Goal: Contribute content: Add original content to the website for others to see

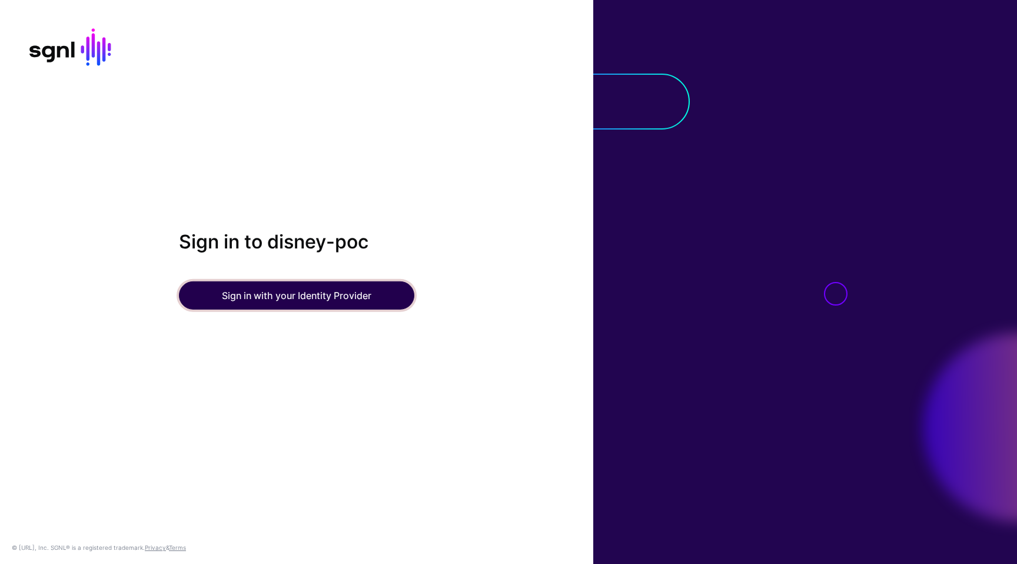
click at [296, 297] on button "Sign in with your Identity Provider" at bounding box center [296, 295] width 235 height 28
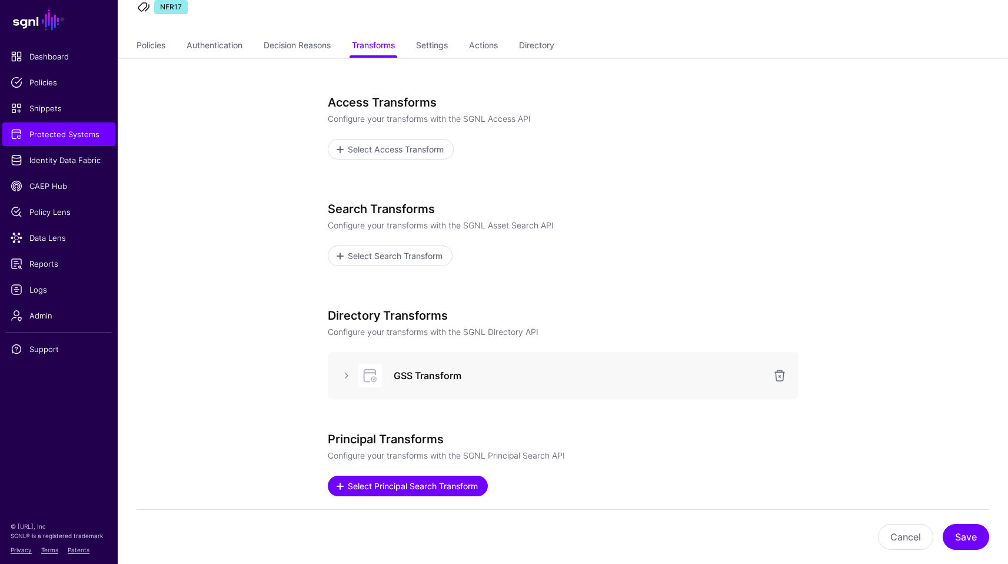
scroll to position [191, 0]
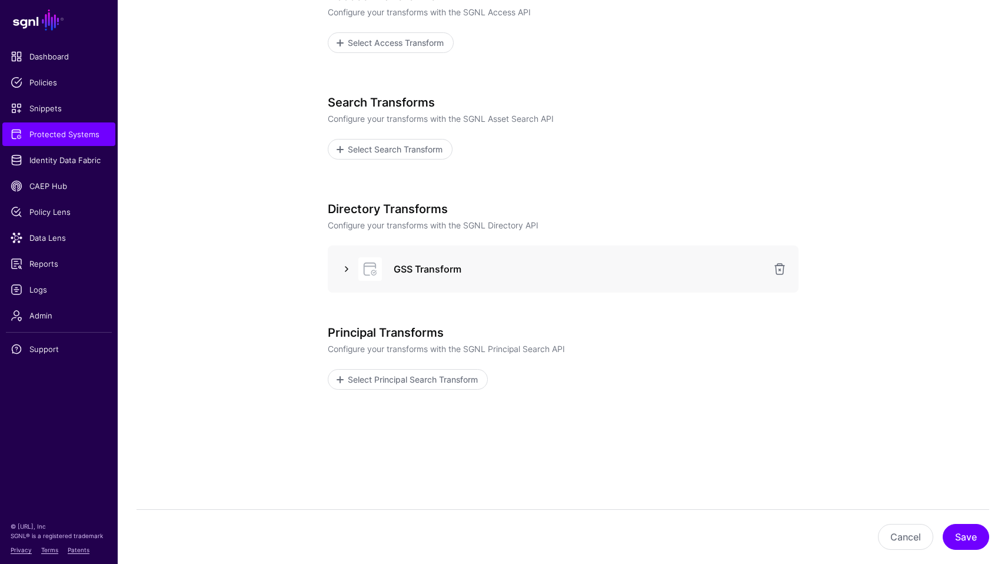
click at [346, 270] on link at bounding box center [347, 269] width 14 height 14
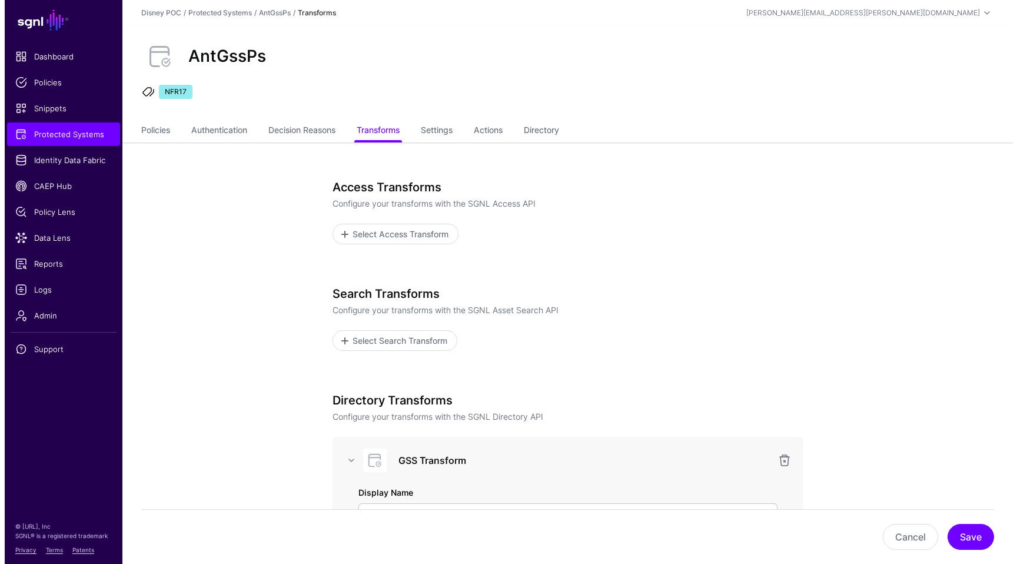
scroll to position [0, 0]
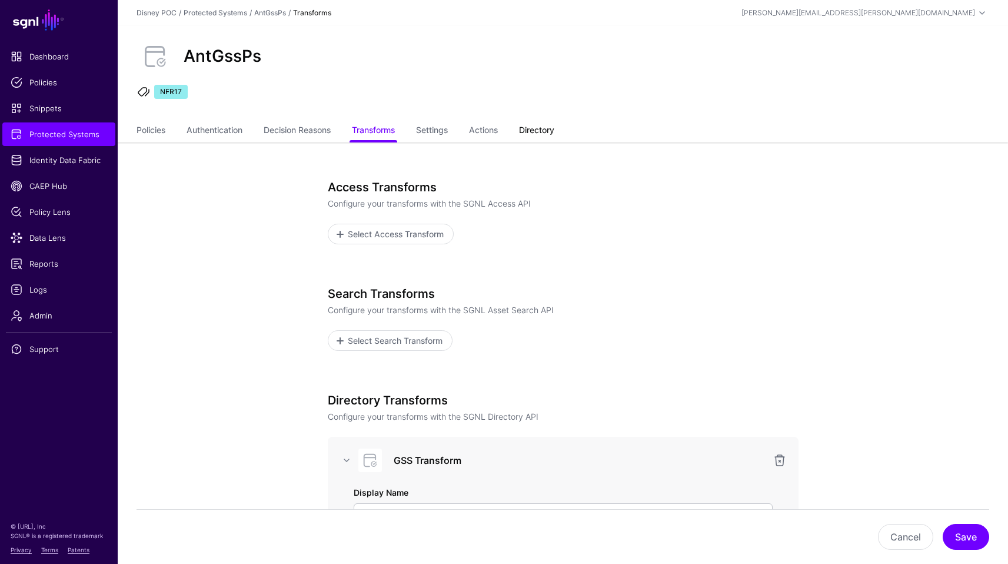
click at [541, 129] on link "Directory" at bounding box center [536, 131] width 35 height 22
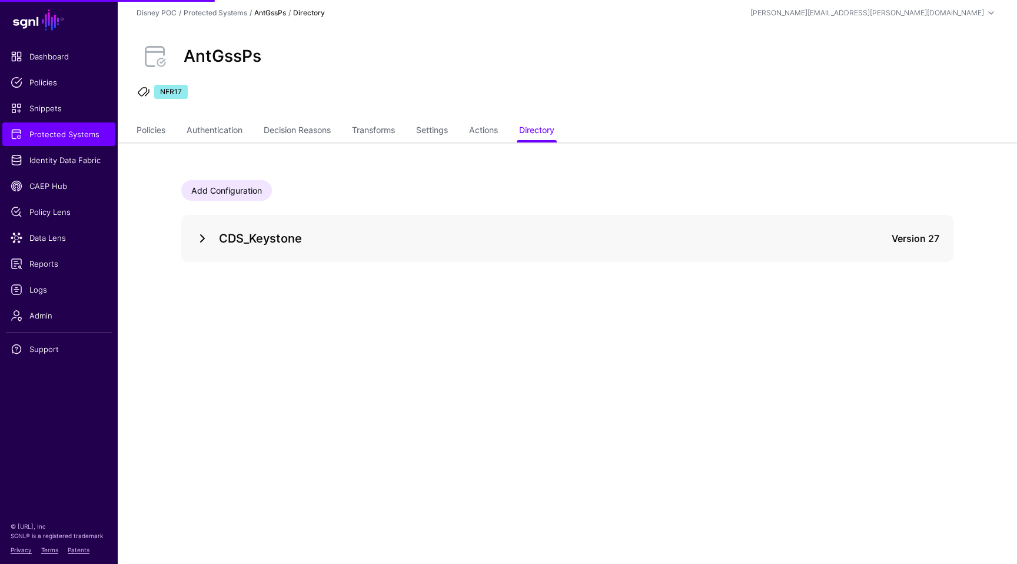
click at [205, 238] on link at bounding box center [202, 238] width 14 height 14
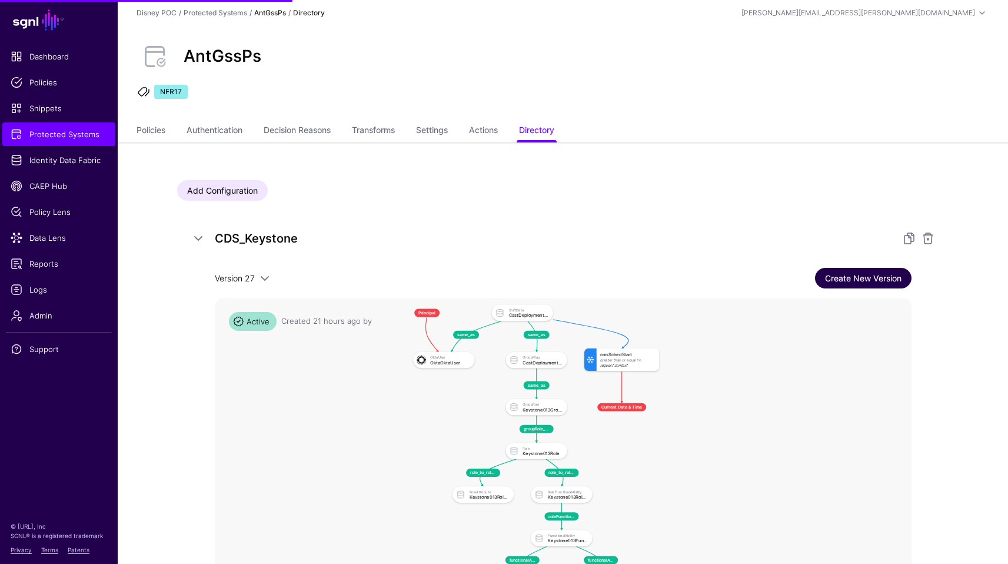
click at [869, 270] on link "Create New Version" at bounding box center [863, 278] width 97 height 21
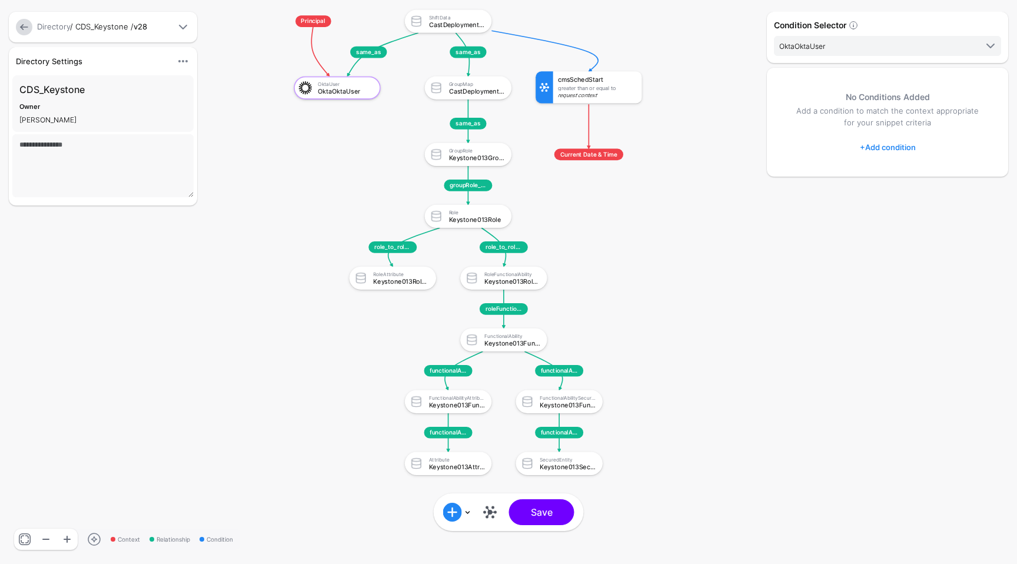
click at [566, 82] on div "cmsSchedStart" at bounding box center [597, 80] width 79 height 7
click at [582, 156] on span "Current Date & Time" at bounding box center [588, 155] width 69 height 12
click at [588, 89] on div "Greater Than Or Equal To" at bounding box center [597, 88] width 79 height 6
click at [709, 242] on rect at bounding box center [268, 0] width 83399 height 46236
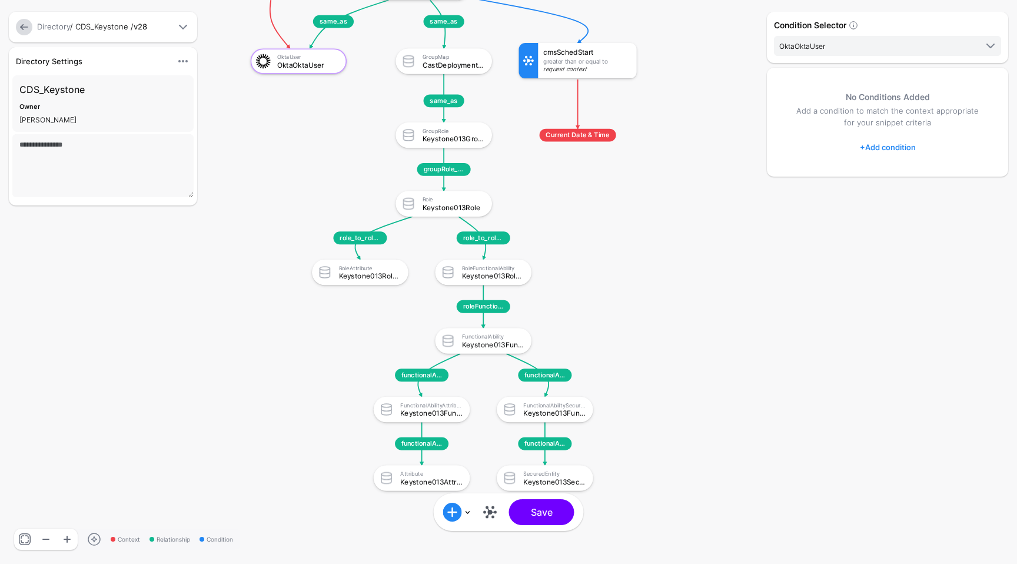
click at [596, 65] on div "cmsSchedStart Greater Than Or Equal To Request Context" at bounding box center [587, 60] width 98 height 35
click at [585, 61] on div "Greater Than Or Equal To" at bounding box center [587, 61] width 88 height 6
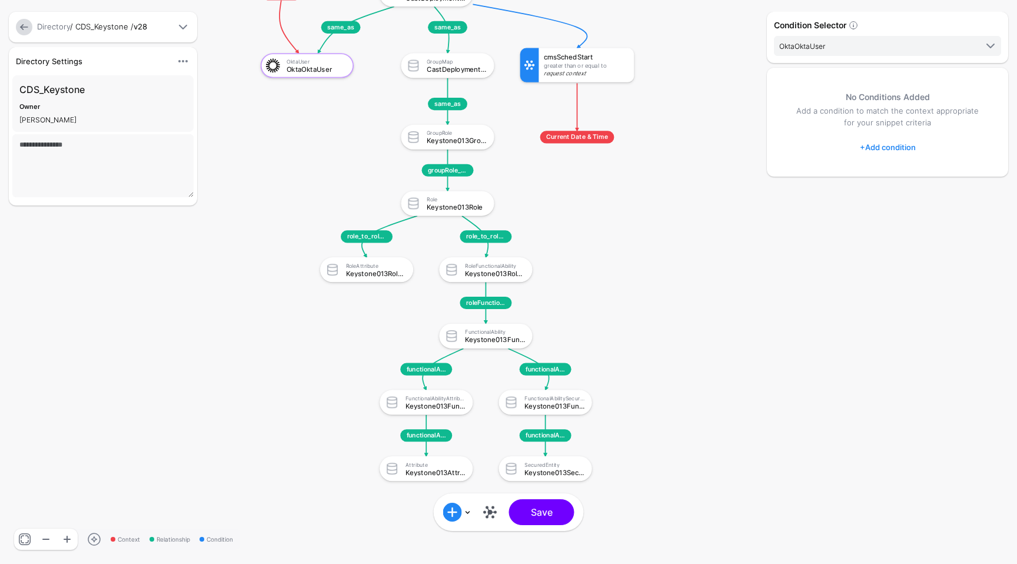
click at [590, 134] on span "Current Date & Time" at bounding box center [577, 137] width 74 height 12
click at [589, 139] on span "Current Date & Time" at bounding box center [577, 137] width 74 height 12
click at [874, 40] on span "OktaOktaUser" at bounding box center [877, 45] width 197 height 13
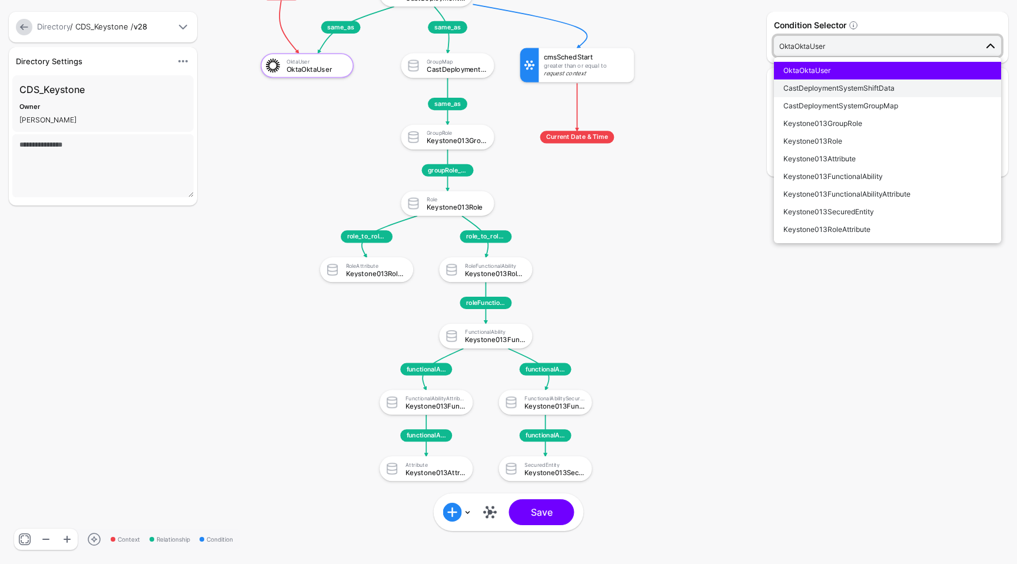
click at [857, 88] on span "CastDeploymentSystemShiftData" at bounding box center [838, 88] width 111 height 9
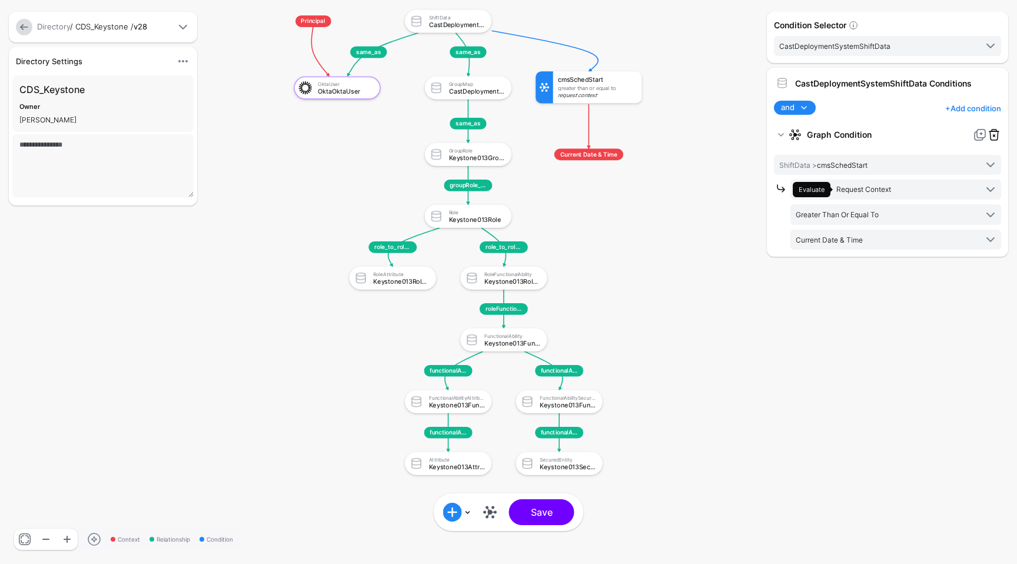
click at [997, 139] on link at bounding box center [994, 135] width 14 height 14
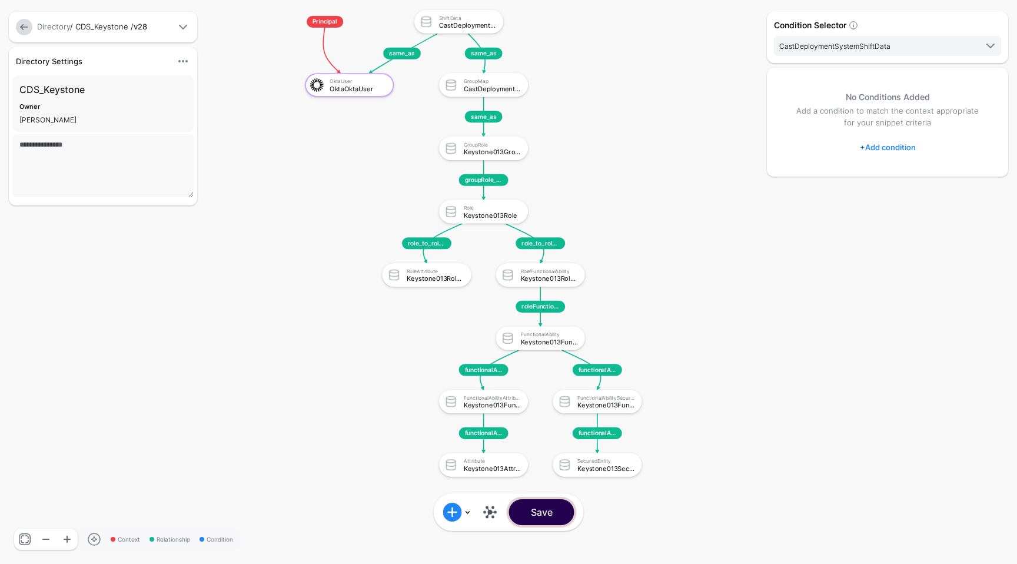
click at [566, 514] on button "Save" at bounding box center [541, 512] width 65 height 26
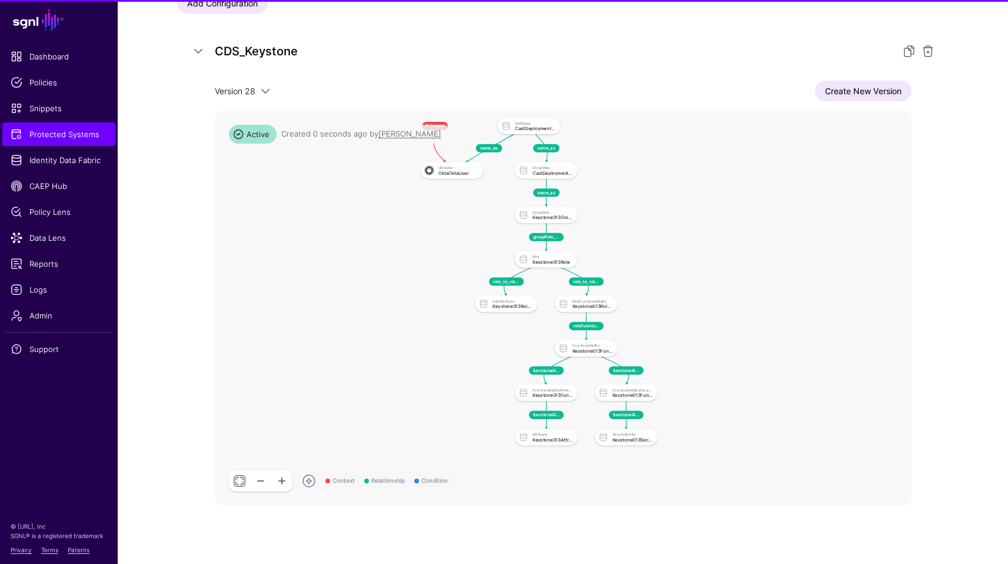
scroll to position [204, 0]
